Goal: Task Accomplishment & Management: Manage account settings

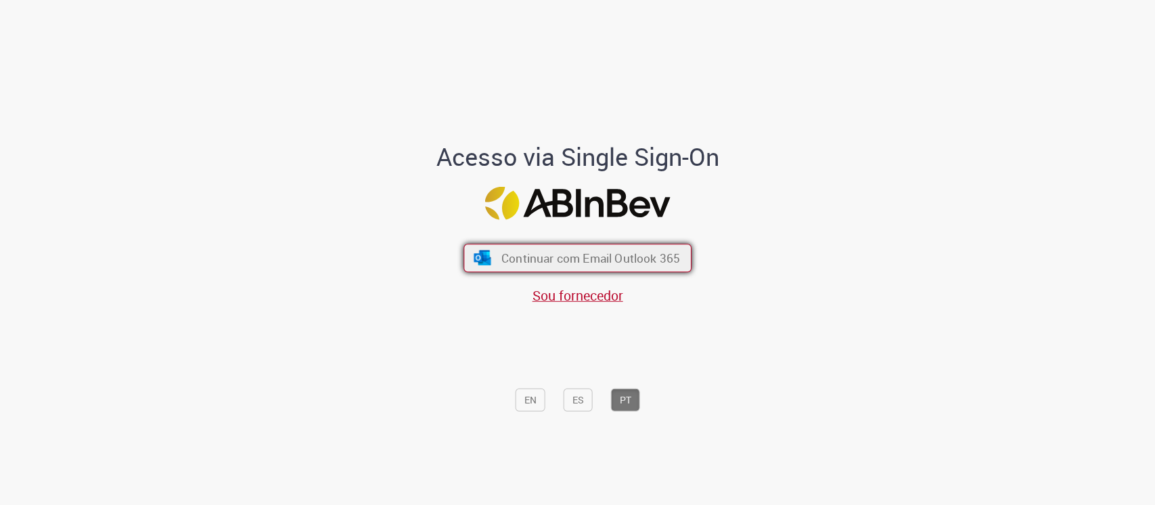
click at [504, 265] on span "Continuar com Email Outlook 365" at bounding box center [590, 258] width 179 height 16
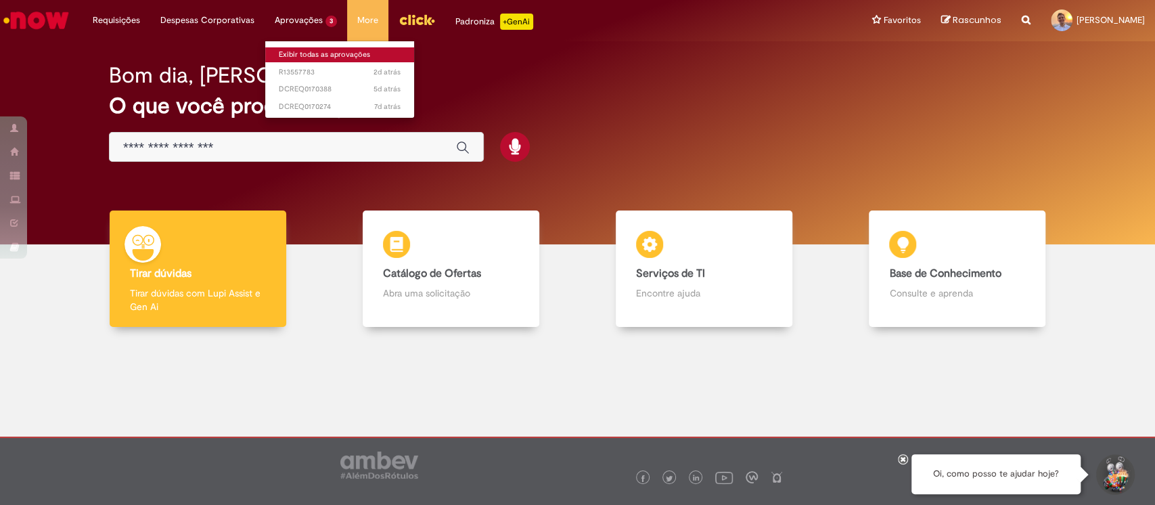
click at [299, 51] on link "Exibir todas as aprovações" at bounding box center [339, 54] width 149 height 15
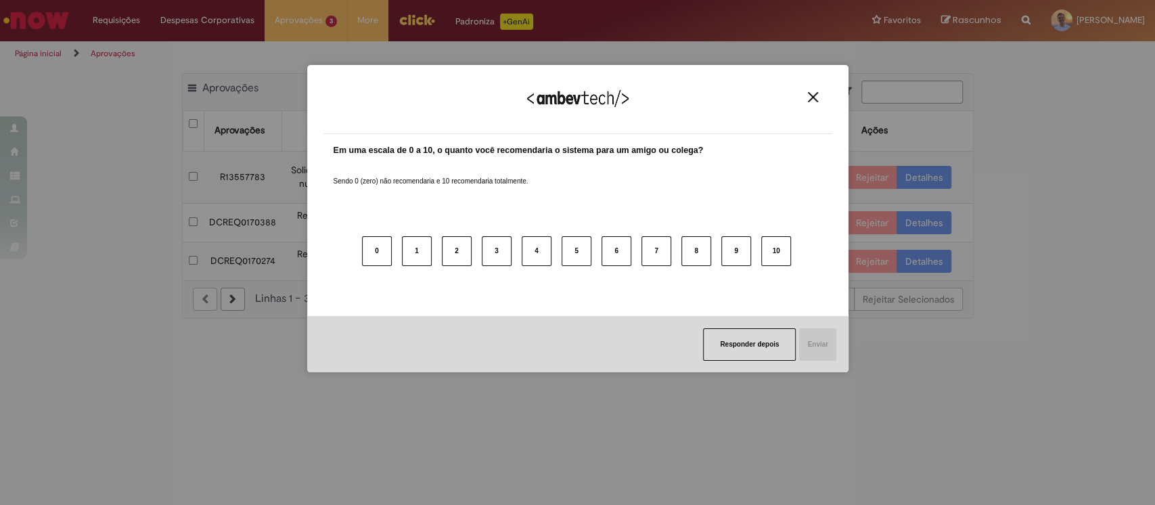
click at [814, 97] on img "Close" at bounding box center [813, 97] width 10 height 10
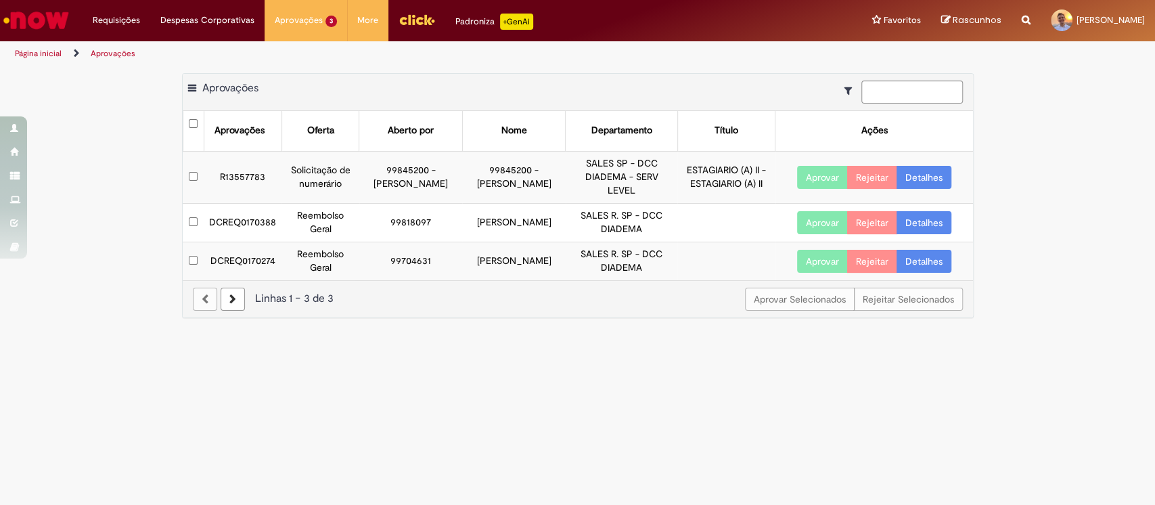
click at [250, 160] on td "R13557783" at bounding box center [243, 177] width 78 height 52
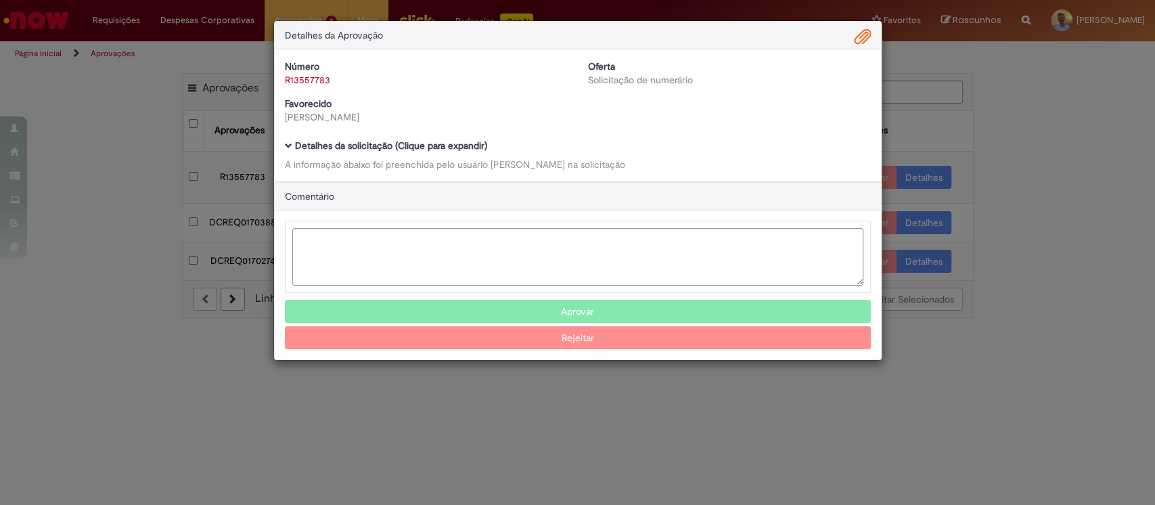
click at [244, 169] on div "Detalhes da Aprovação Número R13557783 Oferta Solicitação de numerário Favoreci…" at bounding box center [577, 252] width 1155 height 505
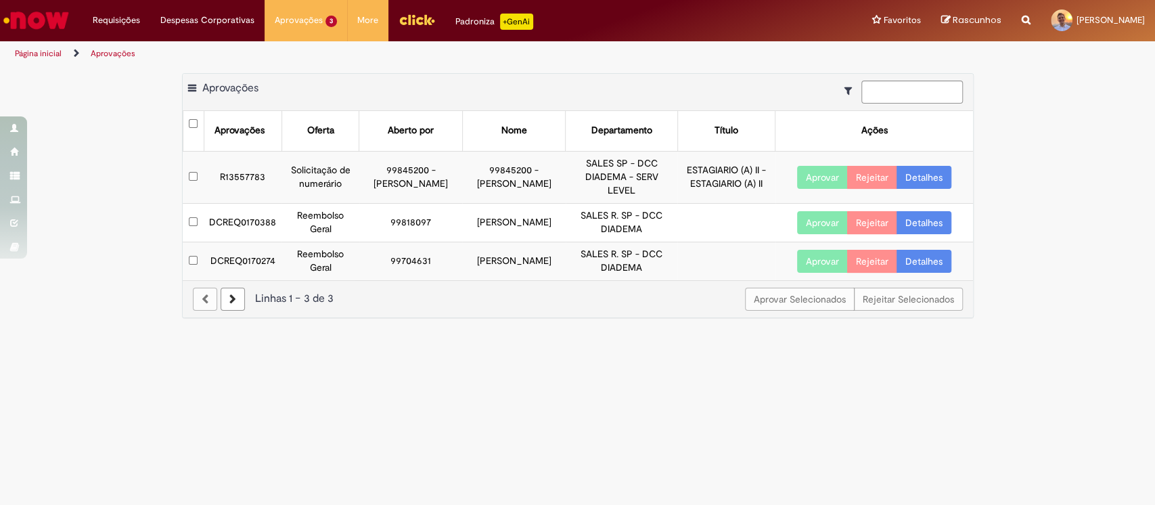
click at [244, 169] on td "R13557783" at bounding box center [243, 177] width 78 height 52
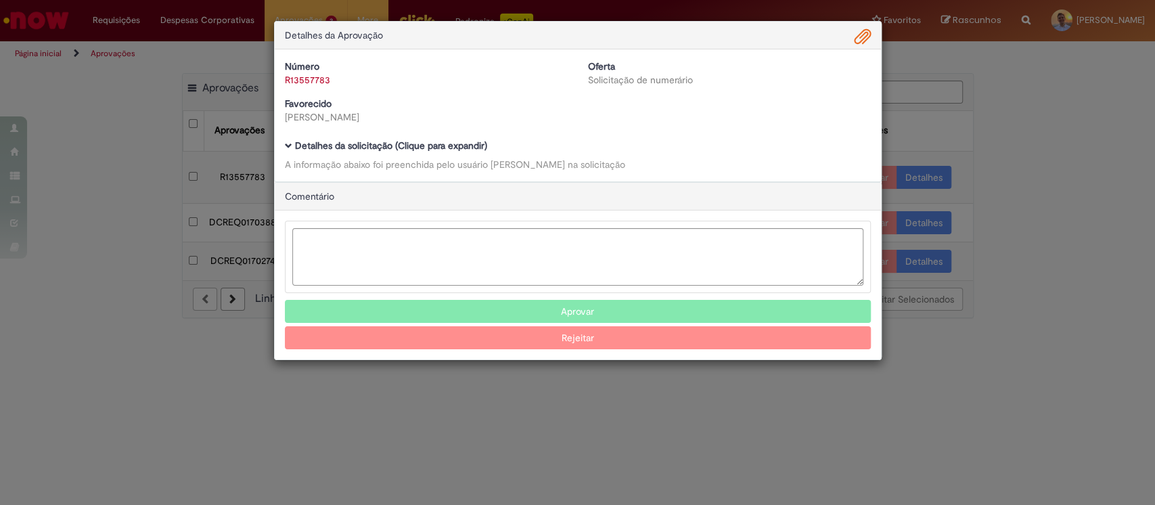
click at [130, 166] on div "Detalhes da Aprovação Número R13557783 Oferta Solicitação de numerário Favoreci…" at bounding box center [577, 252] width 1155 height 505
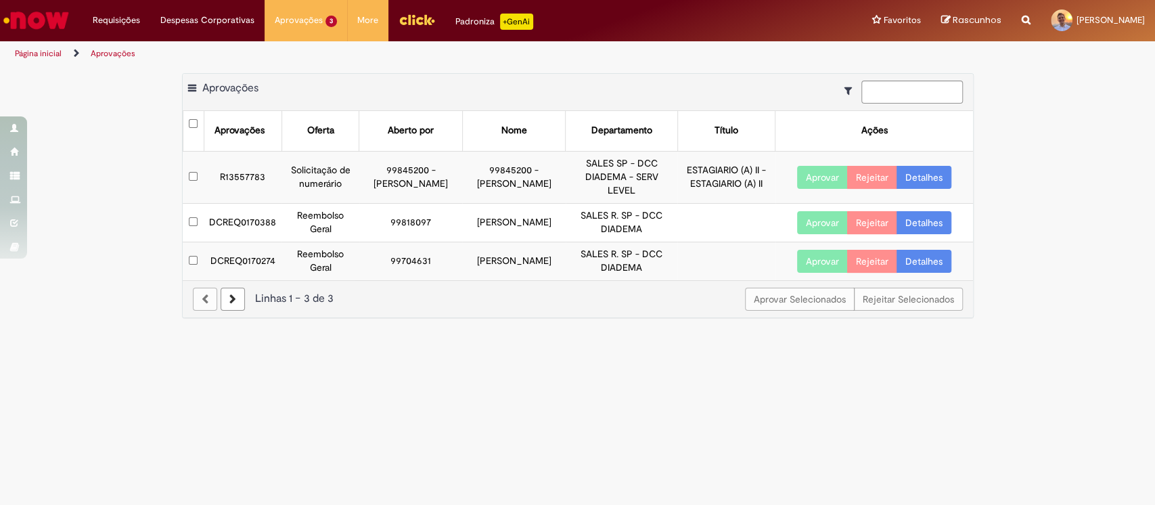
click at [231, 167] on td "R13557783" at bounding box center [243, 177] width 78 height 52
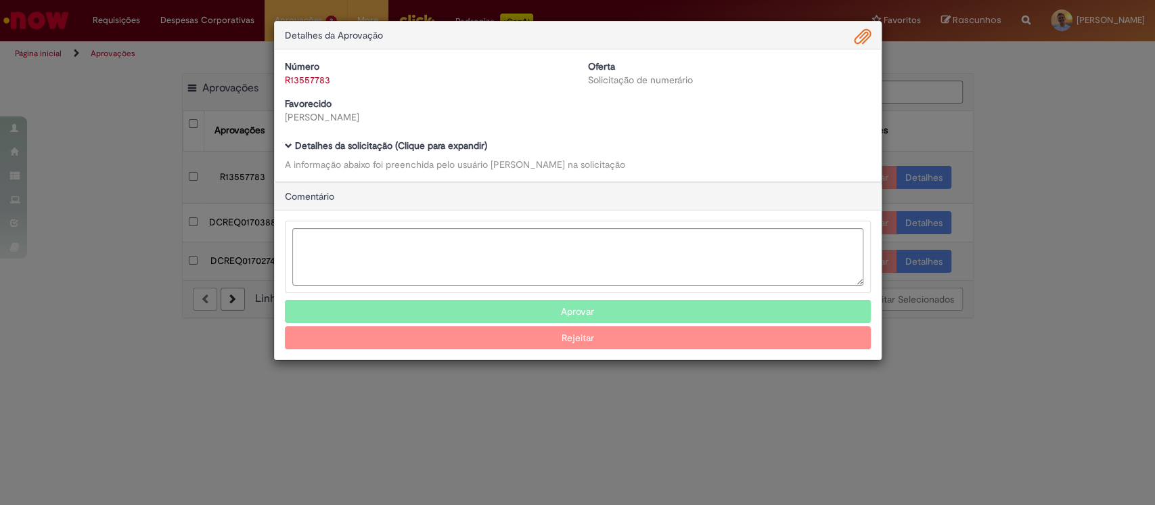
click at [754, 303] on button "Aprovar" at bounding box center [578, 311] width 586 height 23
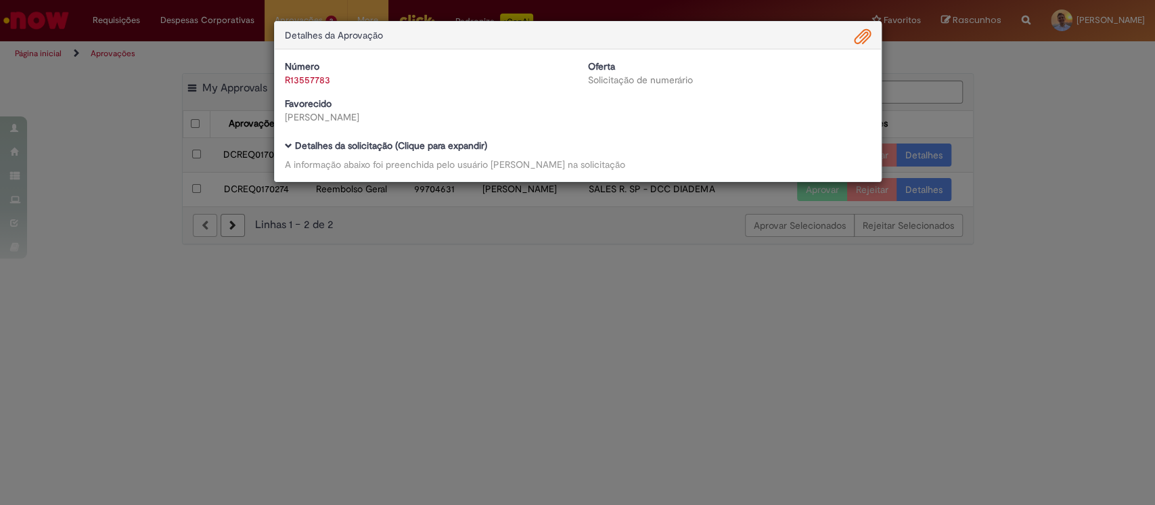
click at [688, 323] on div "Detalhes da Aprovação Número R13557783 Oferta Solicitação de numerário Favoreci…" at bounding box center [577, 252] width 1155 height 505
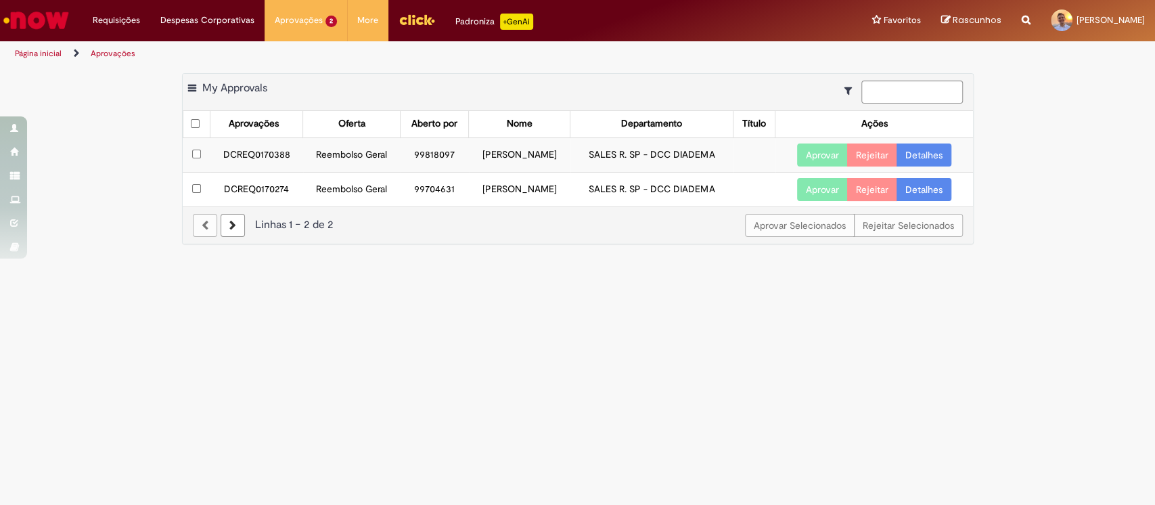
click at [257, 158] on td "DCREQ0170388" at bounding box center [256, 154] width 93 height 35
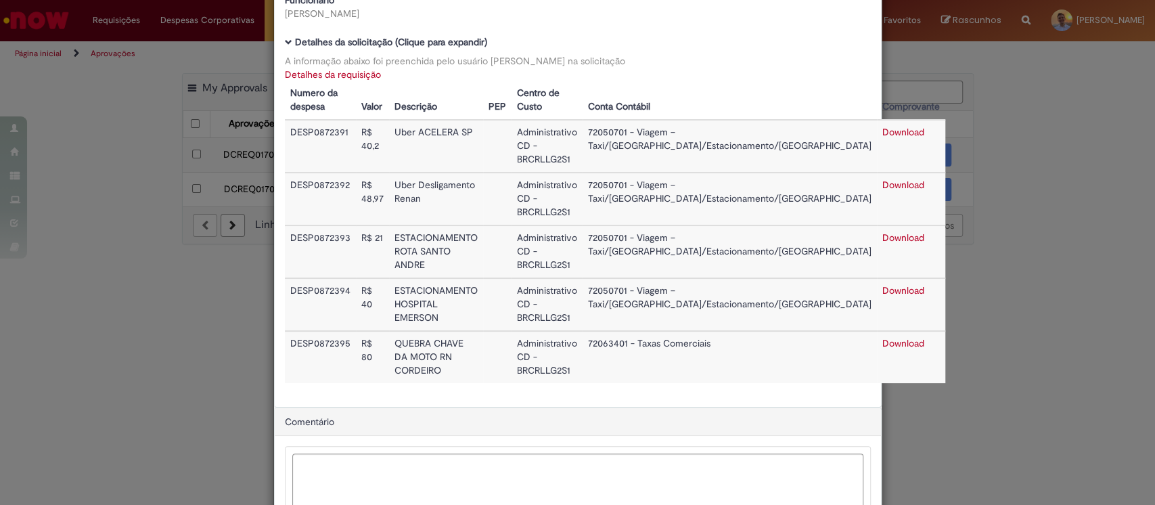
scroll to position [204, 0]
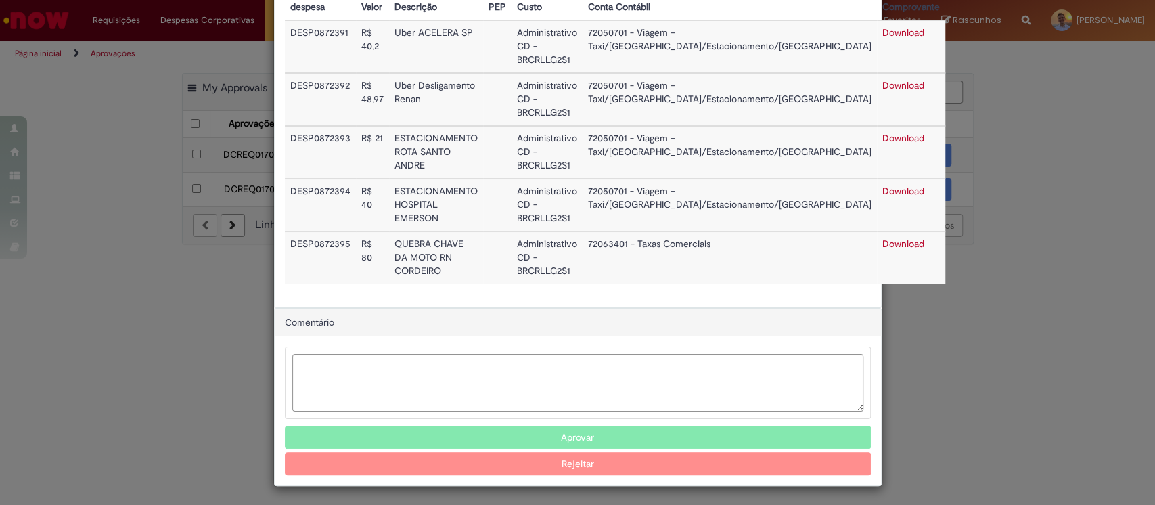
click at [562, 429] on button "Aprovar" at bounding box center [578, 437] width 586 height 23
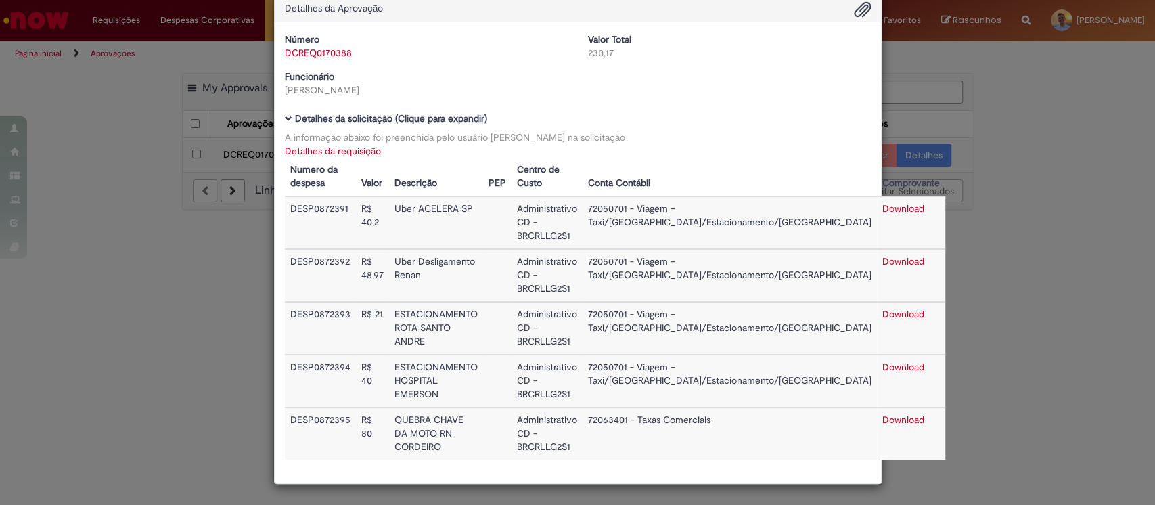
click at [995, 311] on div "Detalhes da Aprovação Número DCREQ0170388 Valor Total 230,17 Funcionário Derik …" at bounding box center [577, 252] width 1155 height 505
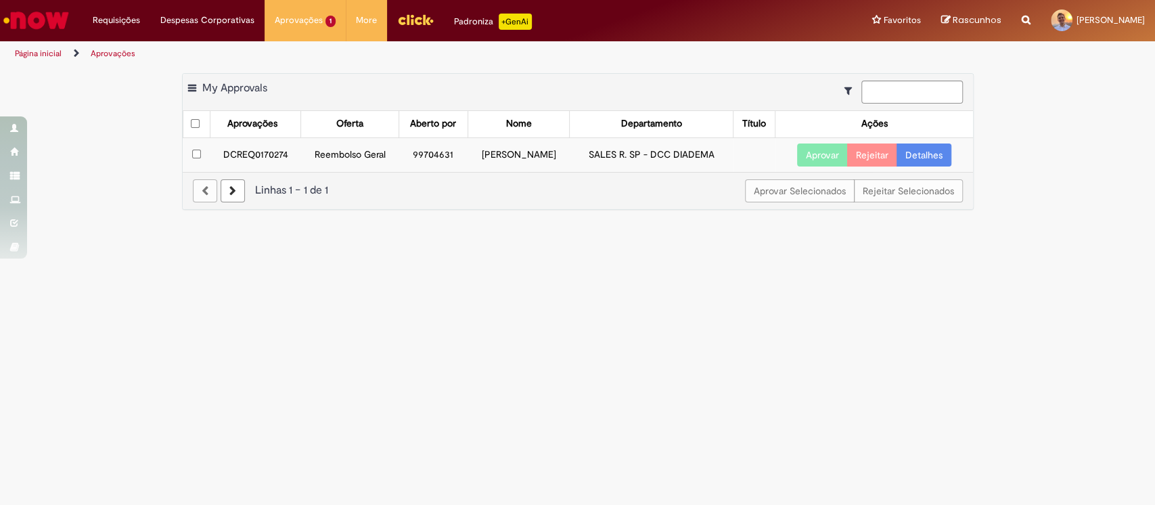
click at [250, 154] on td "DCREQ0170274" at bounding box center [255, 154] width 91 height 35
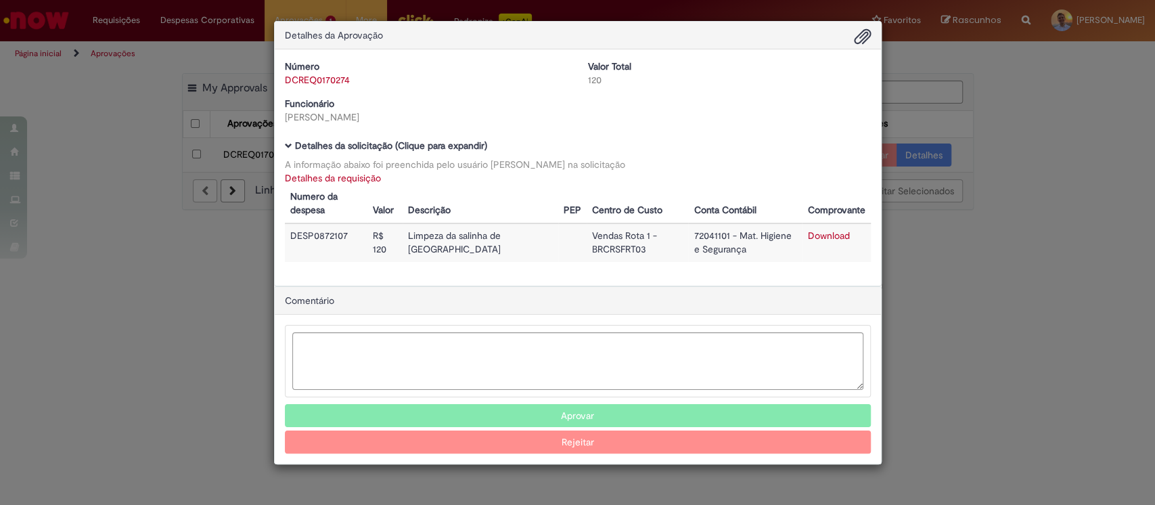
click at [624, 409] on button "Aprovar" at bounding box center [578, 415] width 586 height 23
